Goal: Task Accomplishment & Management: Use online tool/utility

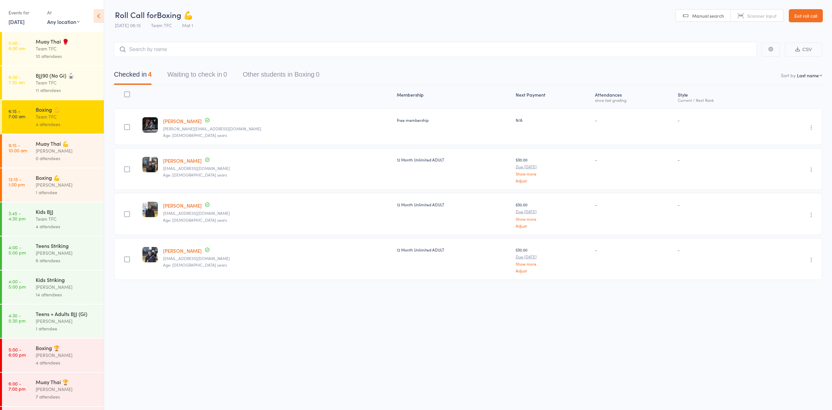
click at [55, 82] on div "Team TFC" at bounding box center [67, 83] width 63 height 8
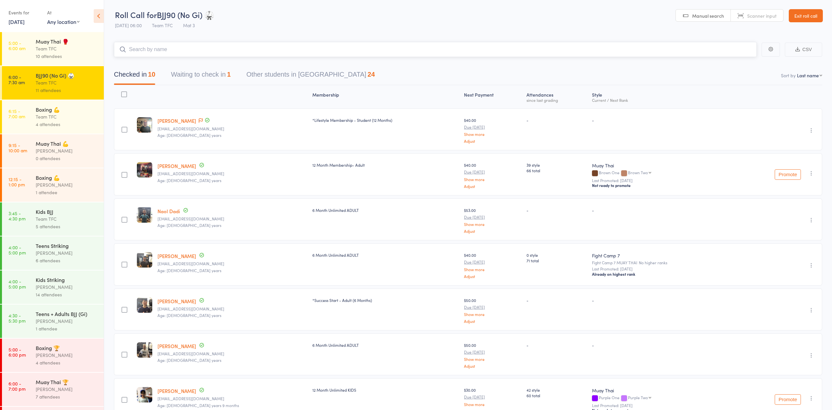
click at [203, 68] on button "Waiting to check in 1" at bounding box center [201, 75] width 60 height 17
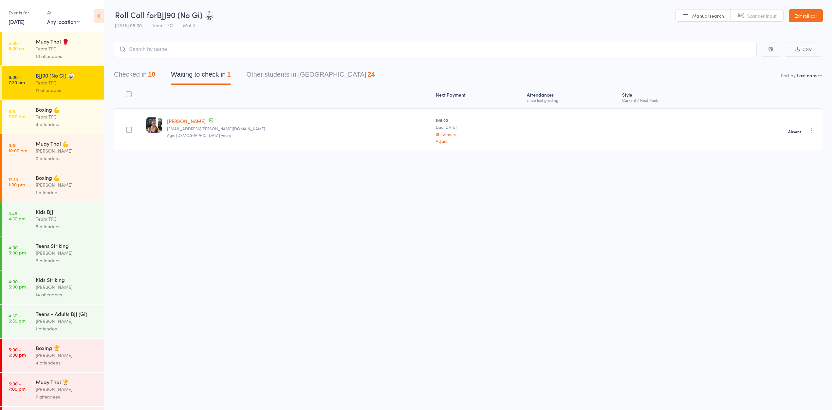
click at [66, 103] on div "Boxing 💪 Team TFC 4 attendees" at bounding box center [70, 116] width 68 height 33
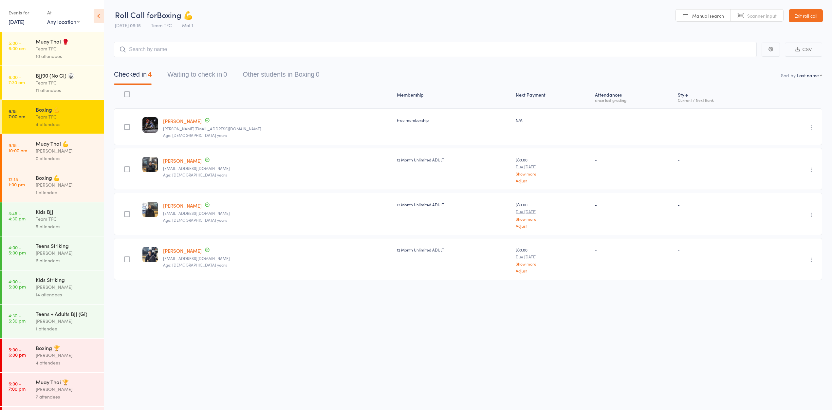
click at [82, 49] on div "Team TFC" at bounding box center [67, 49] width 63 height 8
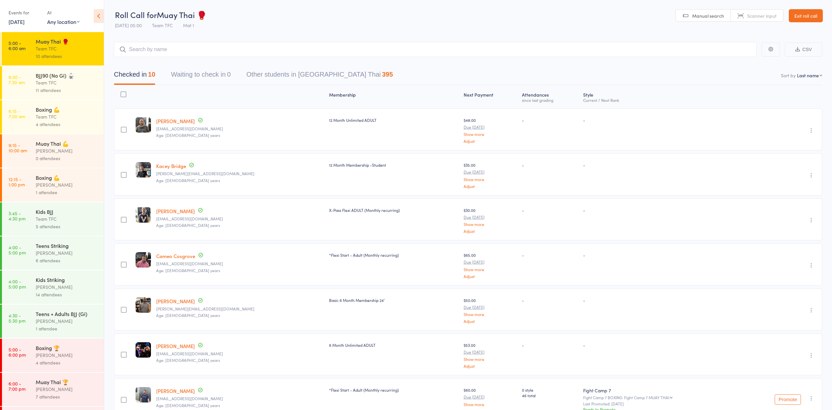
click at [188, 73] on button "Waiting to check in 0" at bounding box center [201, 75] width 60 height 17
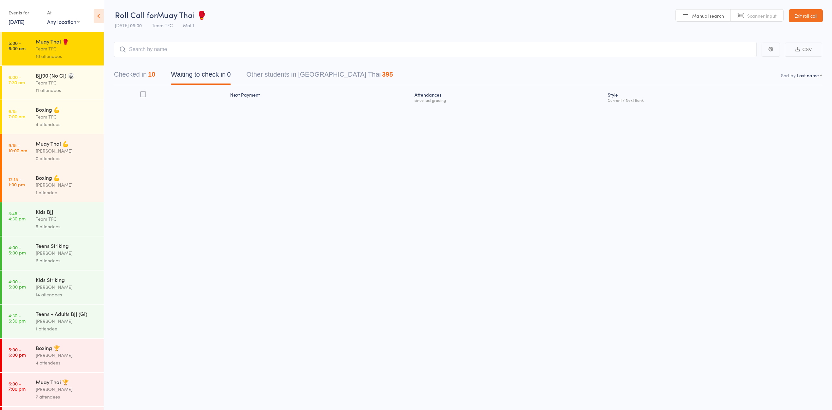
click at [67, 79] on div "BJJ90 (No Gi) 🥋" at bounding box center [67, 75] width 63 height 7
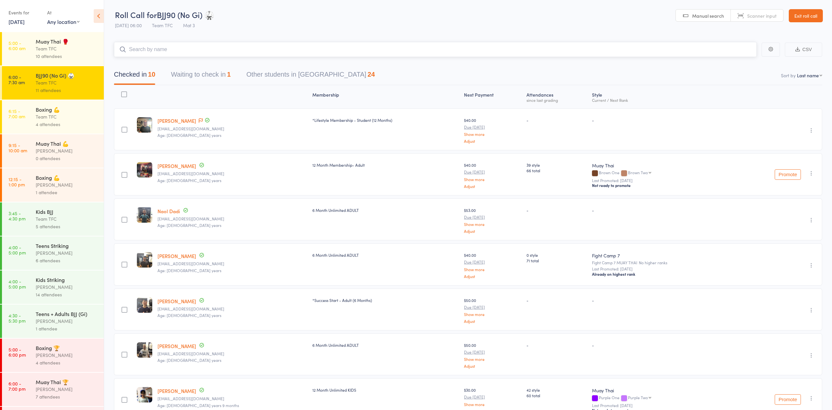
click at [198, 73] on button "Waiting to check in 1" at bounding box center [201, 75] width 60 height 17
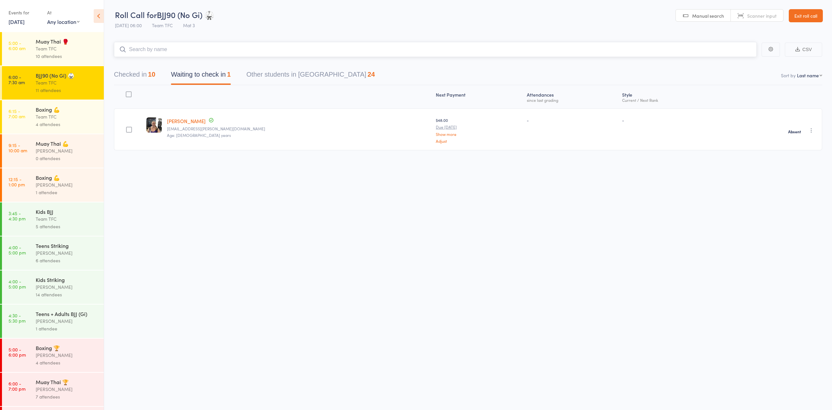
click at [140, 69] on button "Checked in 10" at bounding box center [134, 75] width 41 height 17
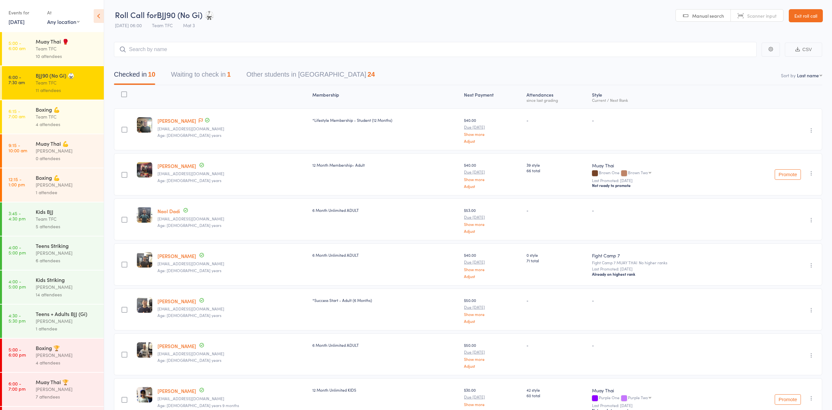
click at [803, 12] on link "Exit roll call" at bounding box center [806, 15] width 34 height 13
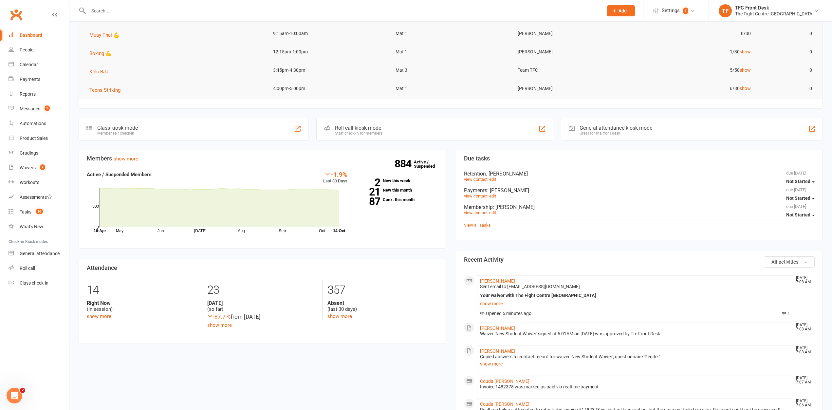
scroll to position [93, 0]
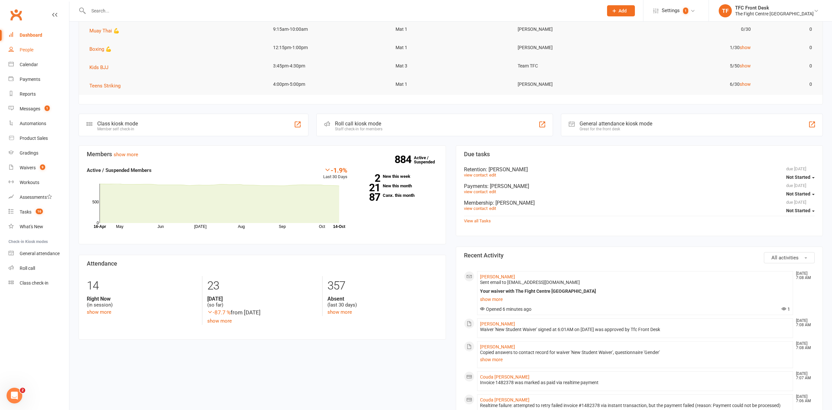
click at [37, 49] on link "People" at bounding box center [39, 50] width 61 height 15
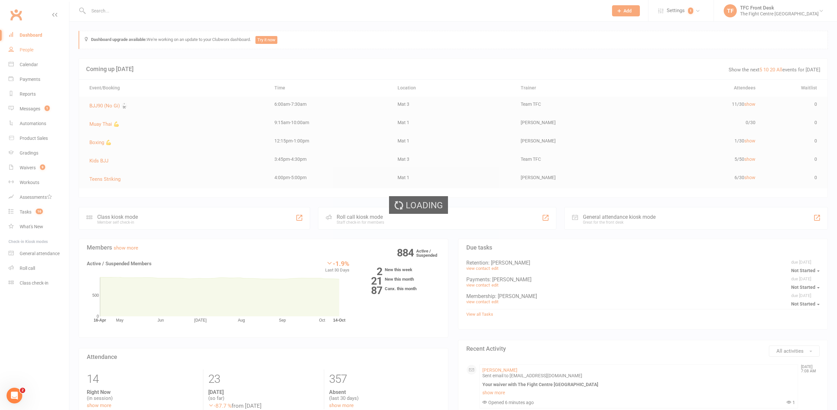
select select "25"
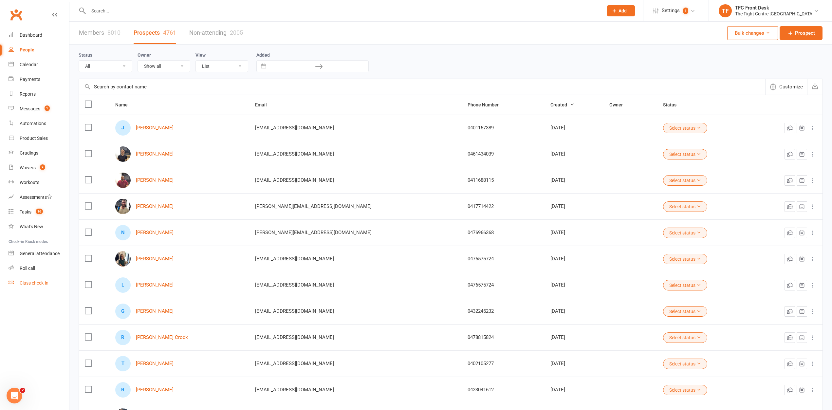
click at [25, 282] on div "Class check-in" at bounding box center [34, 282] width 29 height 5
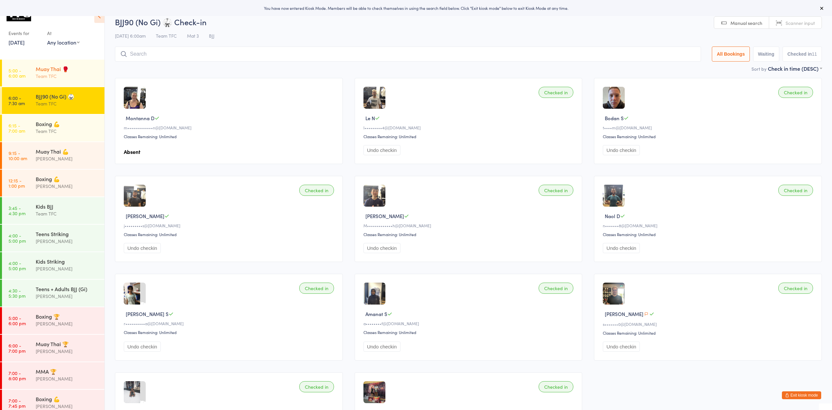
click at [66, 80] on div "Team TFC" at bounding box center [67, 76] width 63 height 8
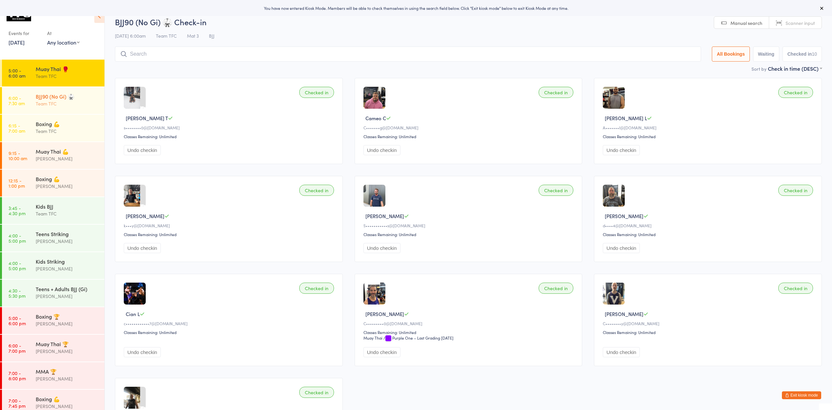
click at [63, 106] on div "Team TFC" at bounding box center [67, 104] width 63 height 8
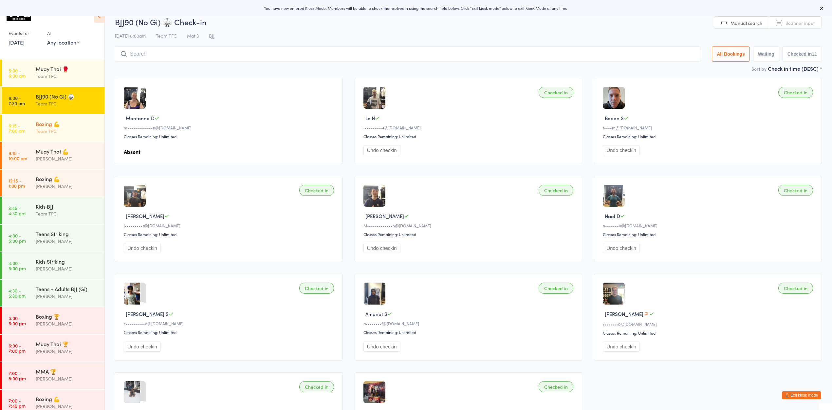
click at [63, 122] on div "Boxing 💪" at bounding box center [67, 123] width 63 height 7
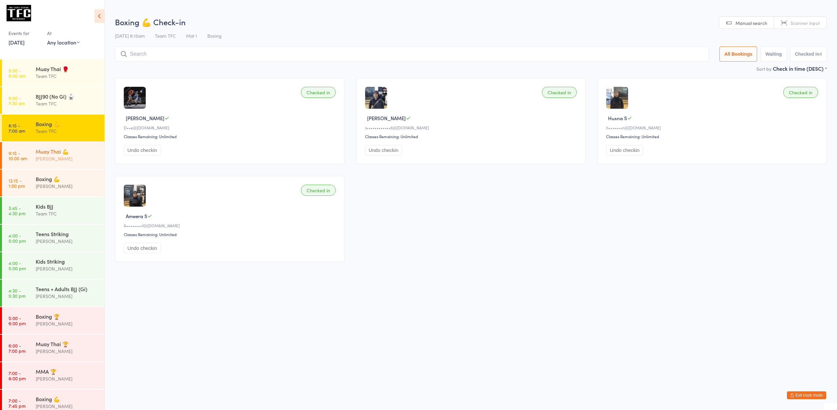
click at [46, 162] on div "[PERSON_NAME]" at bounding box center [67, 159] width 63 height 8
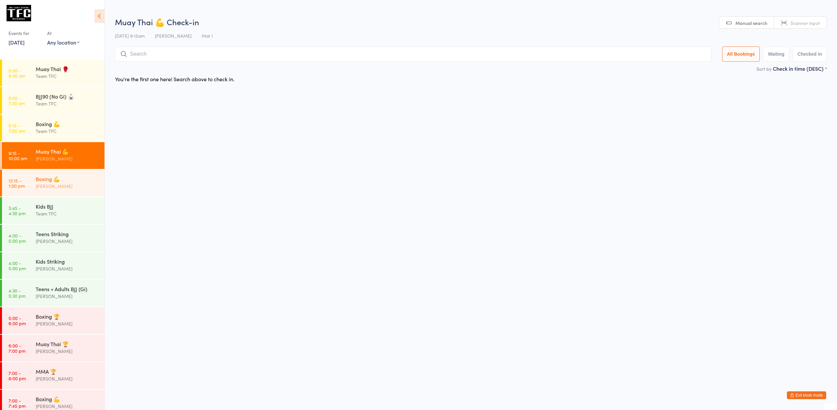
click at [50, 177] on div "Boxing 💪" at bounding box center [67, 178] width 63 height 7
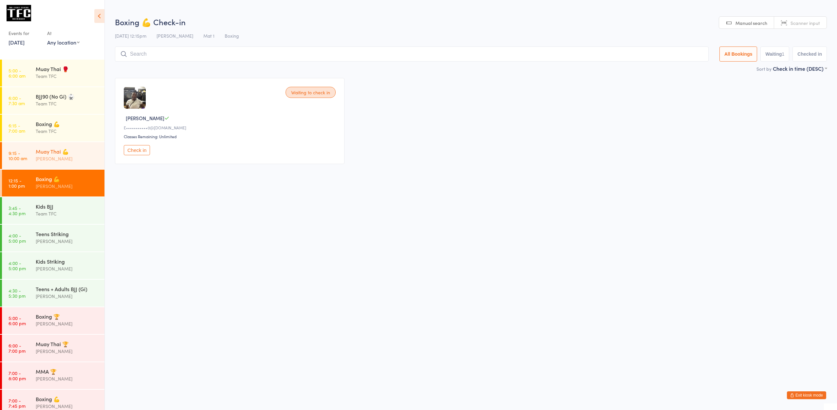
click at [61, 166] on div "Muay Thai 💪 Dan Hearn" at bounding box center [70, 155] width 69 height 26
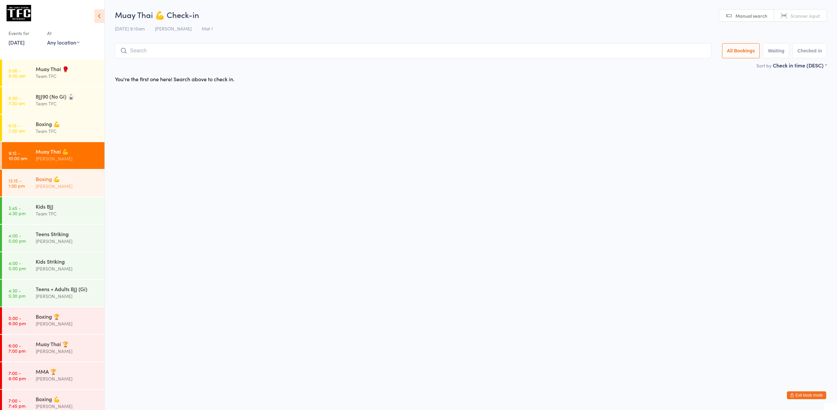
click at [55, 181] on div "Boxing 💪" at bounding box center [67, 178] width 63 height 7
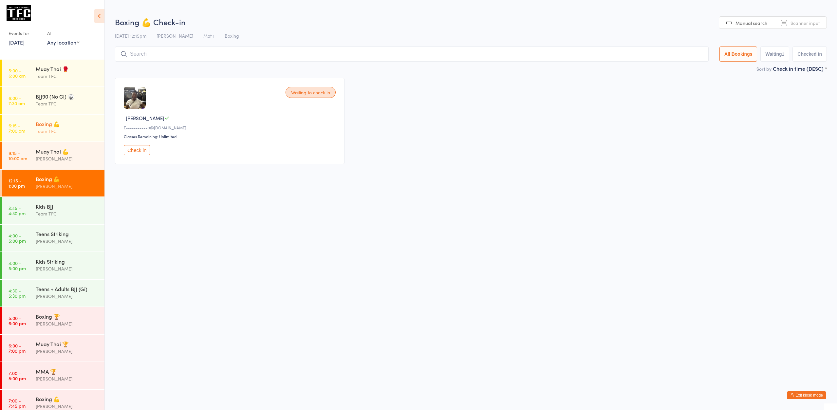
click at [57, 135] on div "Team TFC" at bounding box center [67, 131] width 63 height 8
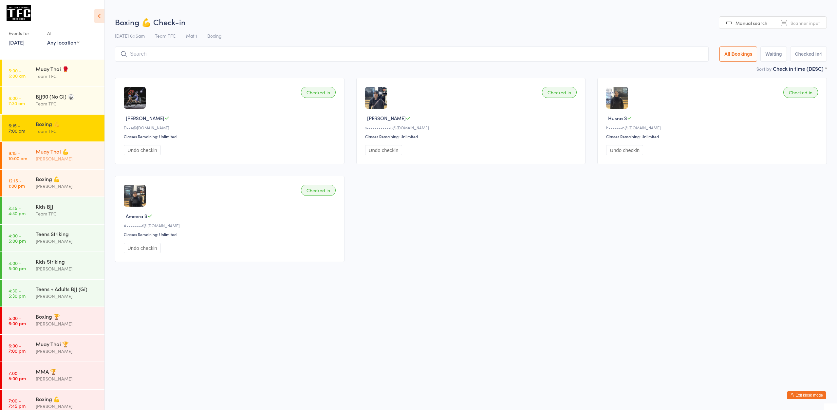
click at [68, 153] on div "Muay Thai 💪" at bounding box center [67, 151] width 63 height 7
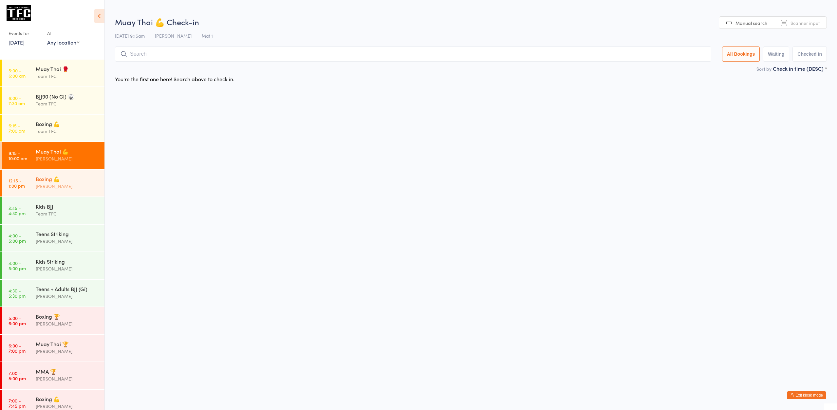
click at [67, 176] on div "Boxing 💪 Dan Hearn" at bounding box center [70, 183] width 69 height 26
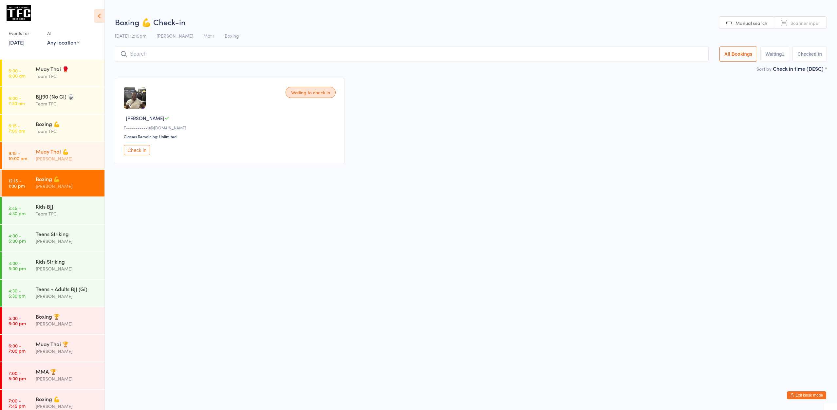
click at [64, 148] on div "Muay Thai 💪" at bounding box center [67, 151] width 63 height 7
